Goal: Task Accomplishment & Management: Manage account settings

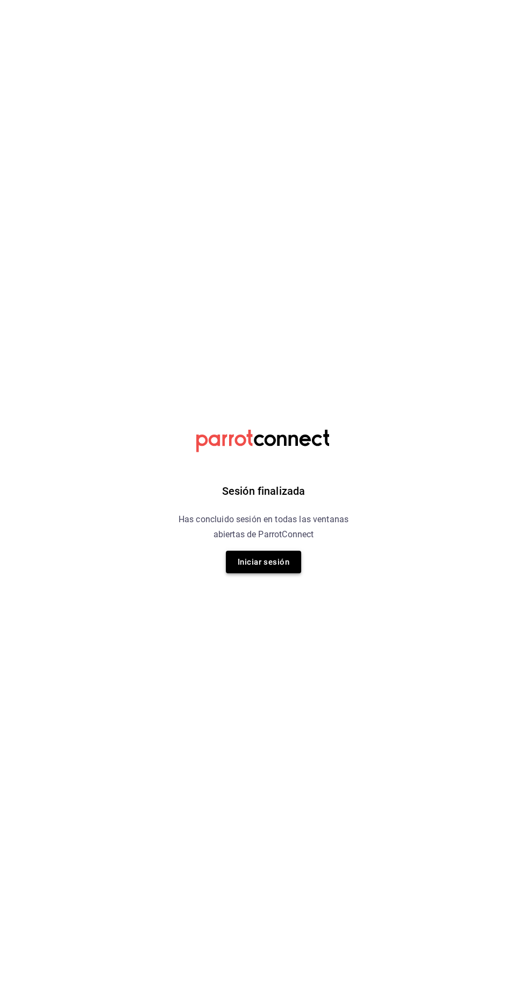
click at [244, 557] on button "Iniciar sesión" at bounding box center [263, 561] width 75 height 23
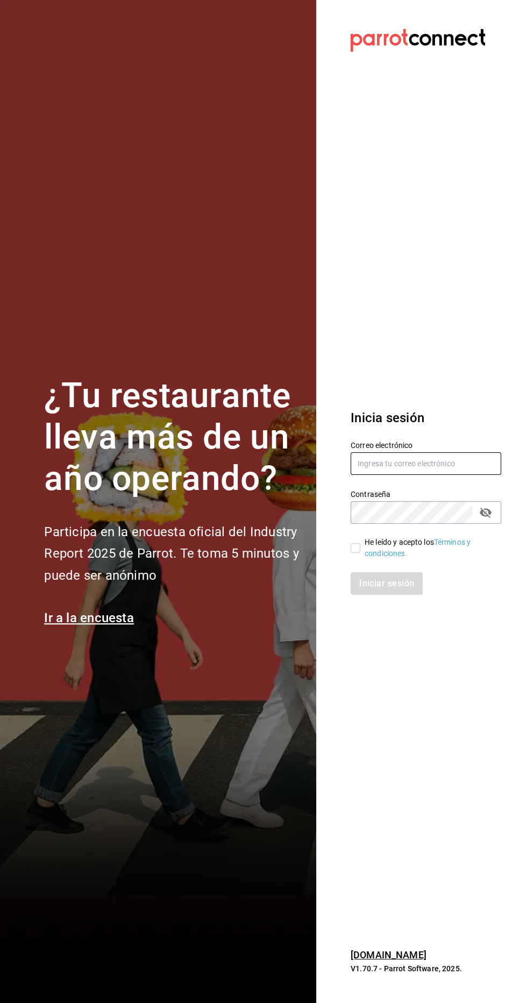
click at [382, 475] on input "text" at bounding box center [425, 463] width 151 height 23
type input "multiuser@adamanta.com"
click at [354, 553] on input "He leído y acepto los Términos y condiciones." at bounding box center [355, 548] width 10 height 10
checkbox input "true"
click at [370, 595] on button "Iniciar sesión" at bounding box center [386, 583] width 73 height 23
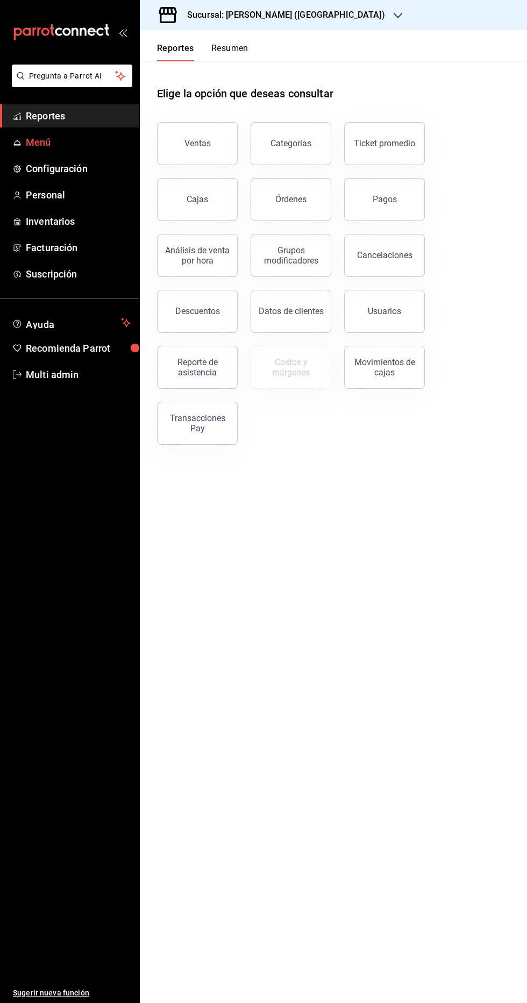
click at [30, 143] on span "Menú" at bounding box center [78, 142] width 105 height 15
